Goal: Information Seeking & Learning: Learn about a topic

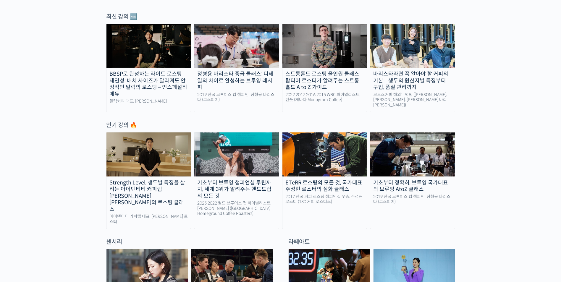
scroll to position [207, 0]
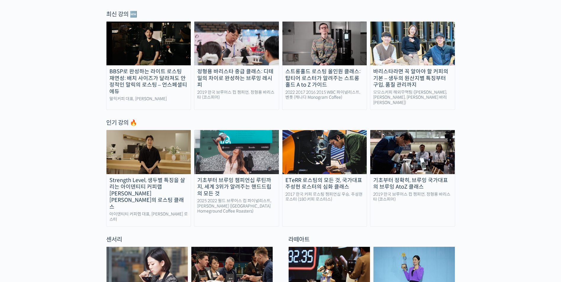
click at [246, 185] on div "기초부터 브루잉 챔피언십 루틴까지, 세계 3위가 알려주는 핸드드립의 모든 것" at bounding box center [236, 187] width 85 height 20
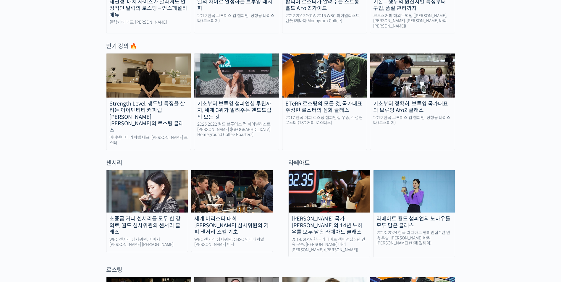
scroll to position [296, 0]
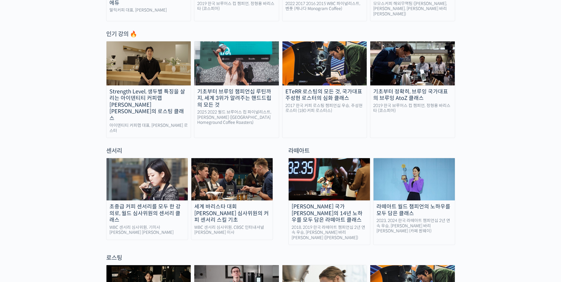
click at [172, 204] on div "초중급 커피 센서리를 모두 한 강의로, 월드 심사위원의 센서리 클래스" at bounding box center [146, 214] width 81 height 20
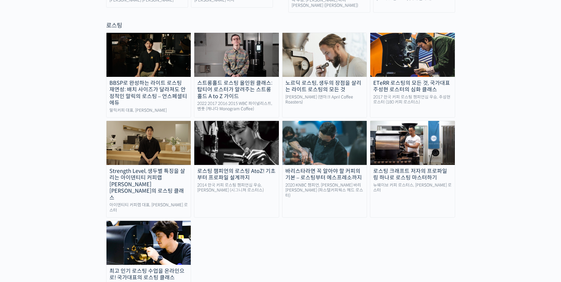
scroll to position [532, 0]
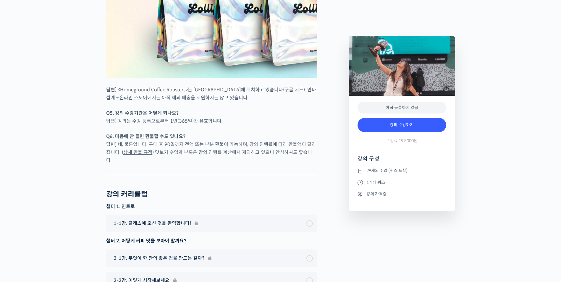
scroll to position [2871, 0]
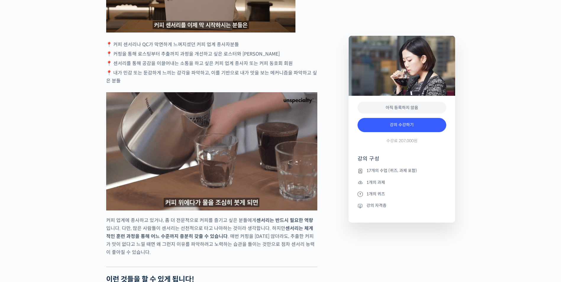
scroll to position [1164, 0]
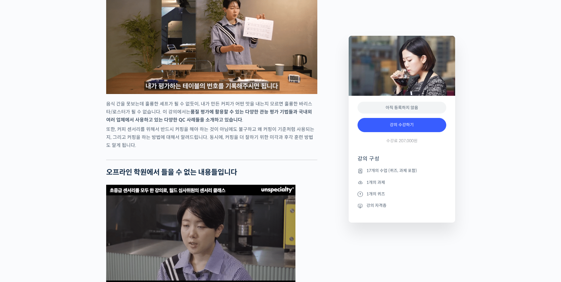
scroll to position [1904, 0]
